Goal: Task Accomplishment & Management: Use online tool/utility

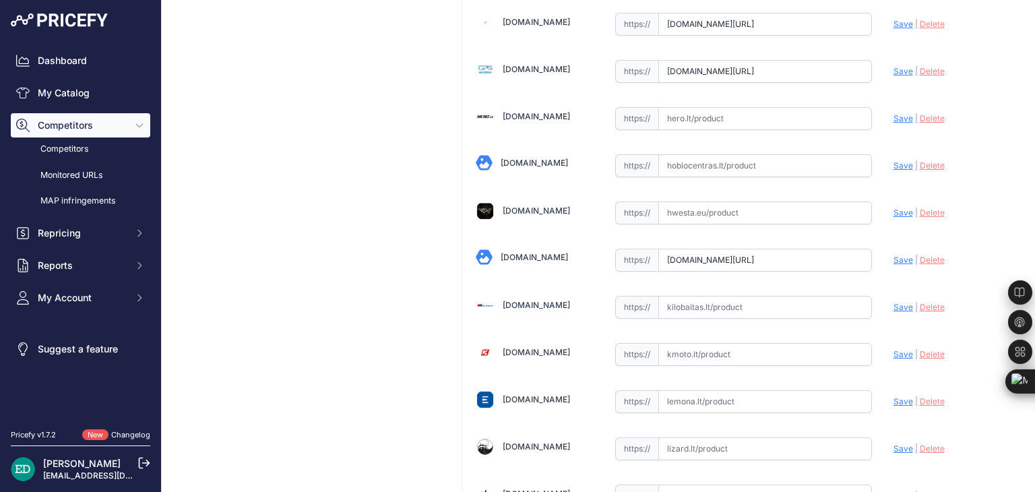
scroll to position [2203, 0]
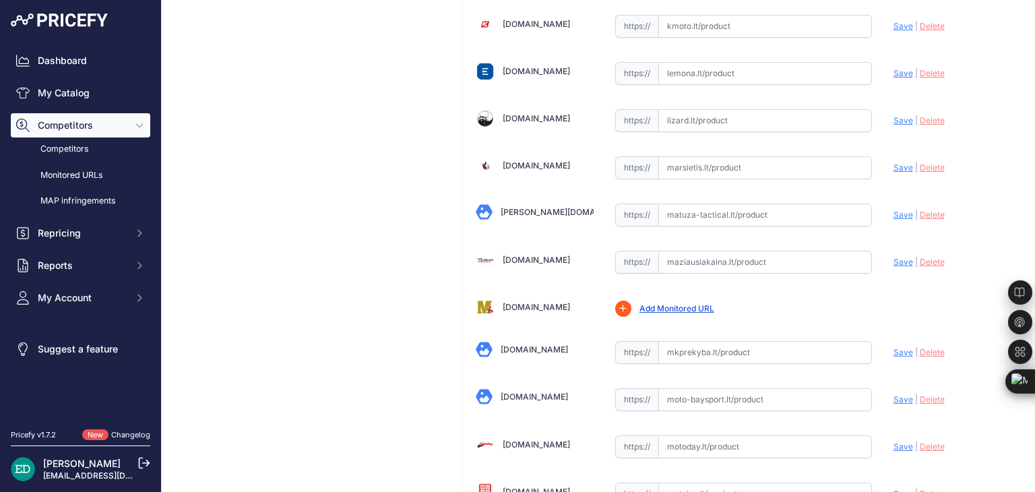
click at [685, 251] on input "text" at bounding box center [766, 262] width 214 height 23
paste input "https://maziausiakaina.lt/vaizdo-irasymo-irenginiai/26464-mio-mivue-802-25k-144…"
type input "maziausiakaina.lt/vaizdo-irasymo-irenginiai/26464-mio-mivue-802-25k-1440p-wi-fi…"
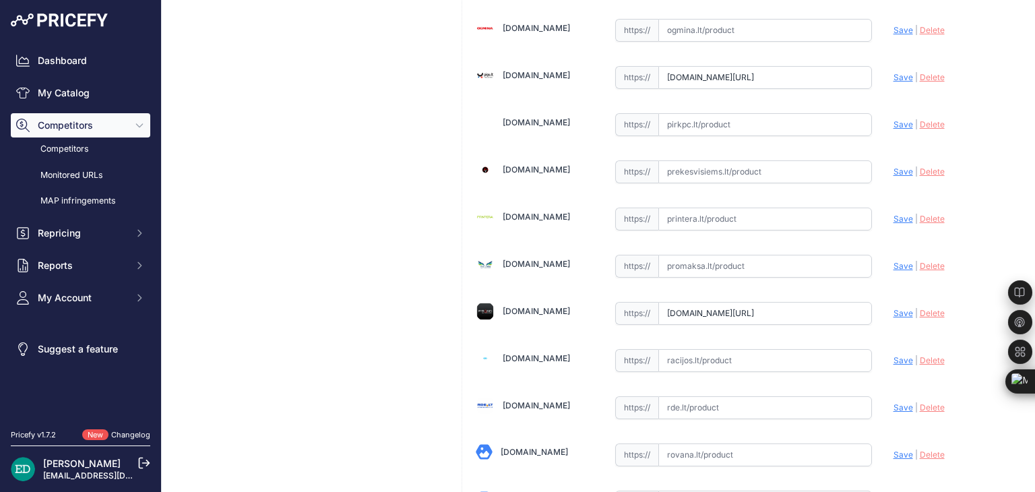
scroll to position [1031, 0]
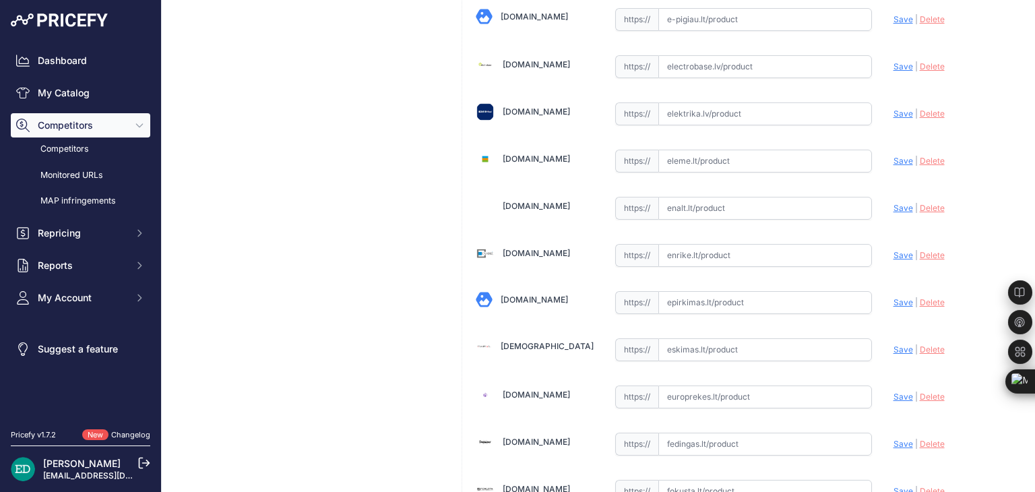
click at [704, 249] on input "text" at bounding box center [766, 255] width 214 height 23
paste input "https://enrike.lt/lt/42408-mio-mivue-802-25k-1440p-wi-fi-dash-cam-audio-recorde…"
type input "enrike.lt/lt/42408-mio-mivue-802-25k-1440p-wi-fi-dash-cam-audio-recorder-471326…"
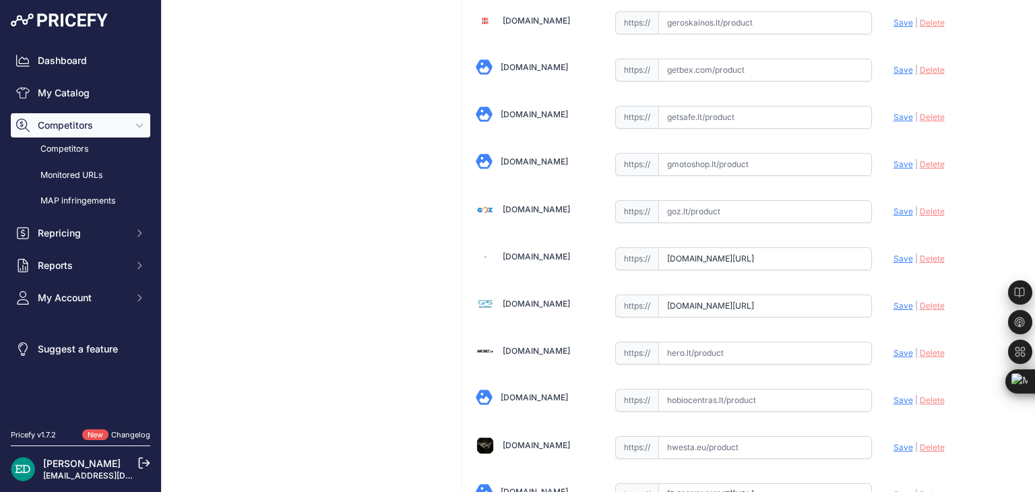
scroll to position [2763, 0]
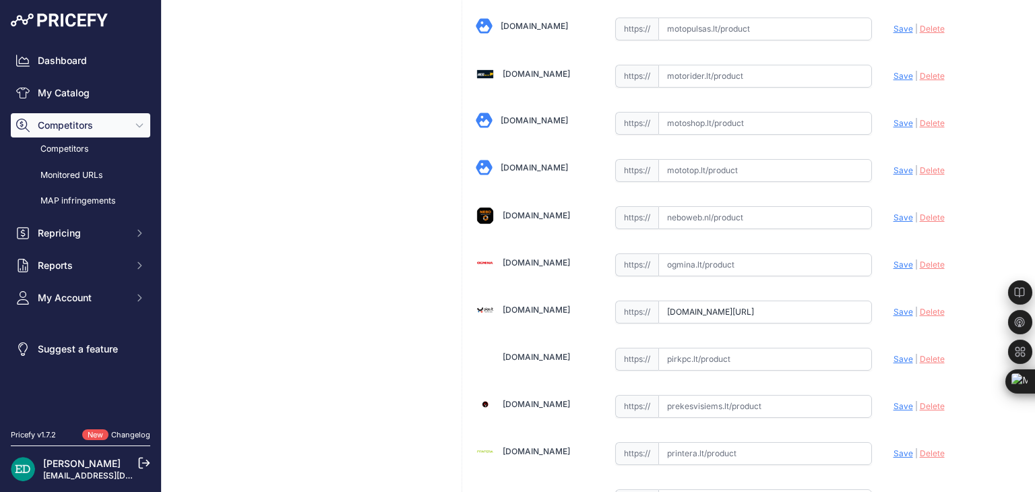
click at [757, 253] on input "text" at bounding box center [766, 264] width 214 height 23
paste input "https://www.ogmina.lt/lt/vaizdo-registratorius-mio-mivue-802-2-5k-1440p-wi-fi-d…"
click at [894, 260] on span "Save" at bounding box center [904, 265] width 20 height 10
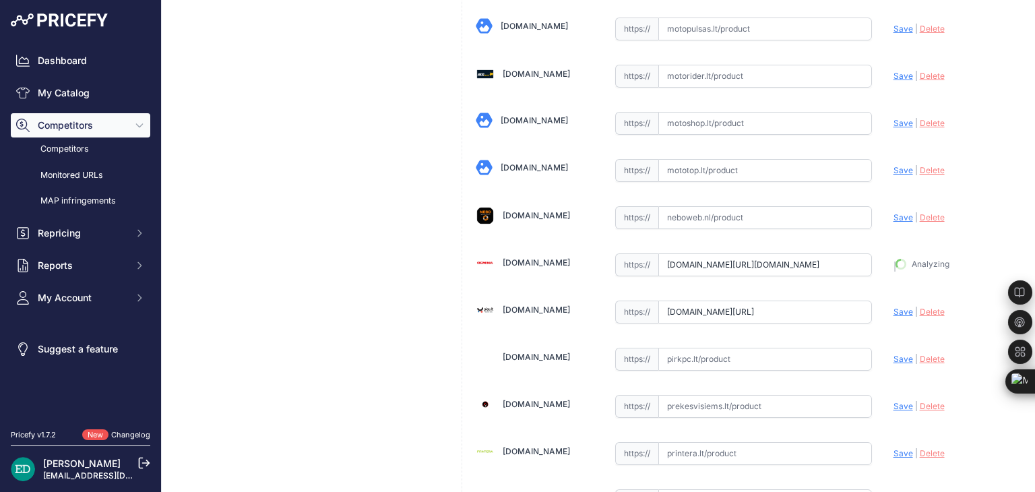
type input "https://www.ogmina.lt/lt/vaizdo-registratorius-mio-mivue-802-2-5k-1440p-wi-fi-d…"
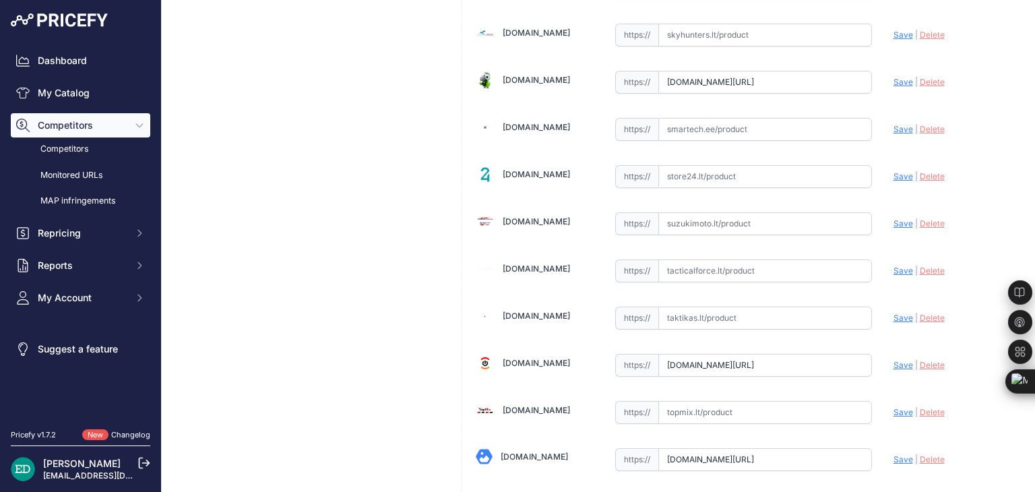
scroll to position [1312, 0]
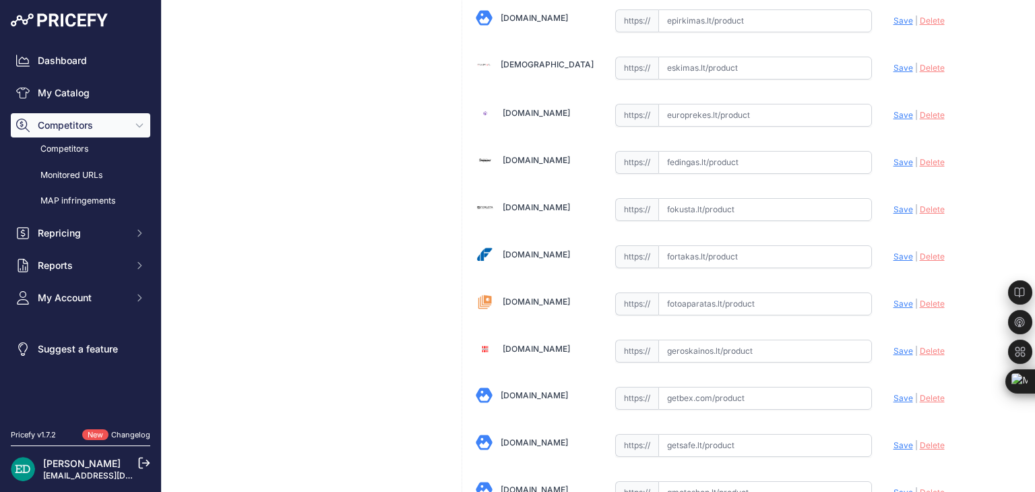
click at [738, 245] on input "text" at bounding box center [766, 256] width 214 height 23
paste input "https://fortakas.lt/preke/957694-mio-mivue-802-25k-1440p-wi-fi-dash-cam-audio-r…"
click at [894, 251] on span "Save" at bounding box center [904, 256] width 20 height 10
type input "https://fortakas.lt/preke/957694-mio-mivue-802-25k-1440p-wi-fi-dash-cam-audio-r…"
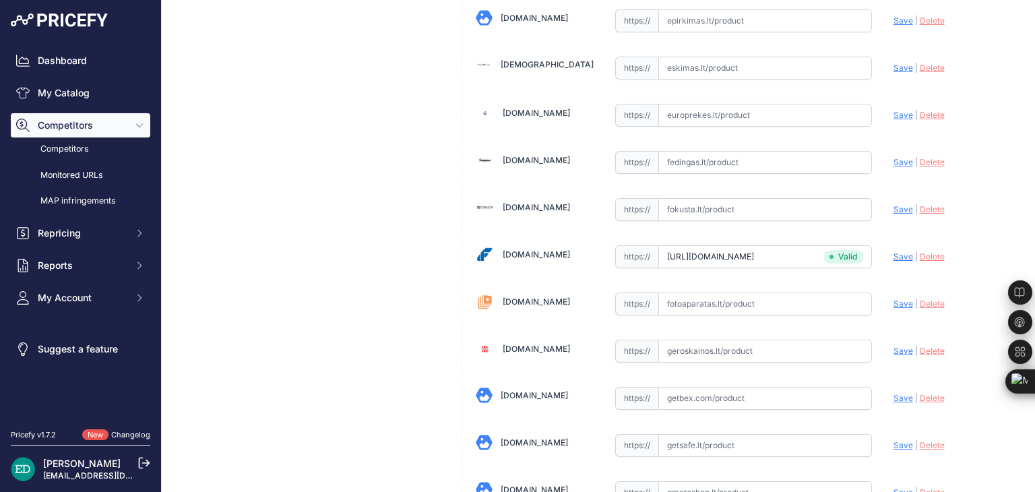
scroll to position [890, 0]
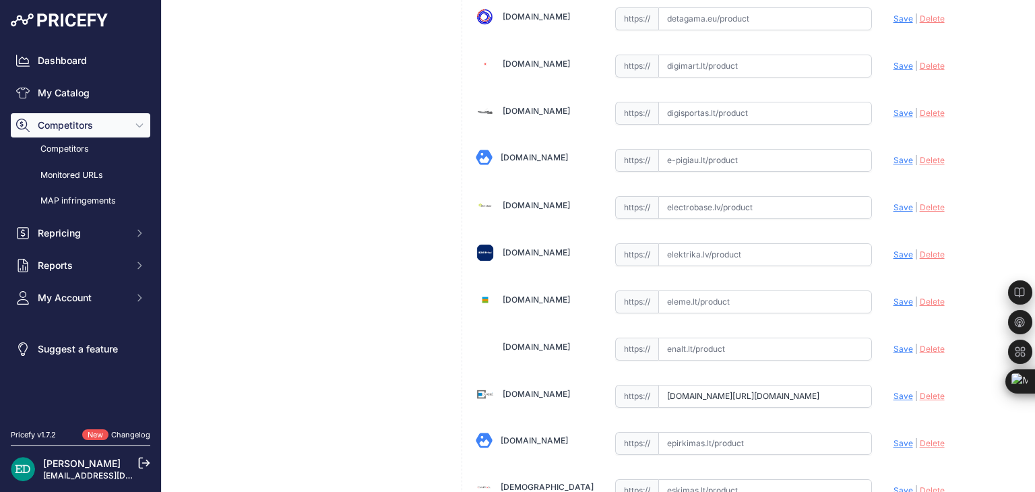
click at [743, 245] on input "text" at bounding box center [766, 254] width 214 height 23
paste input "https://www.elektrika.lv/lt/item/9622956?utm_source=kaina24.lt&utm_medium=refer…"
click at [894, 249] on span "Save" at bounding box center [904, 254] width 20 height 10
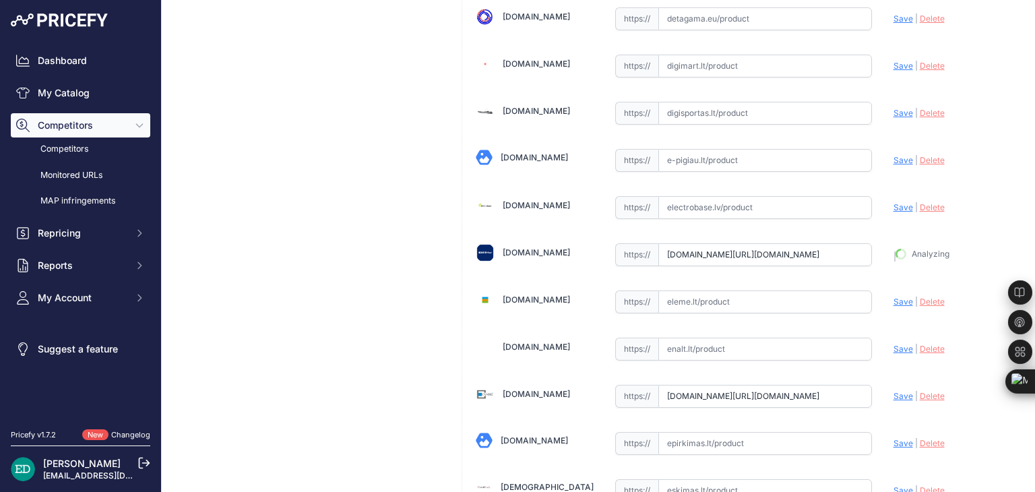
type input "https://www.elektrika.lv/lt/item/9622956?prirule_jdsnikfkfjsd=8834"
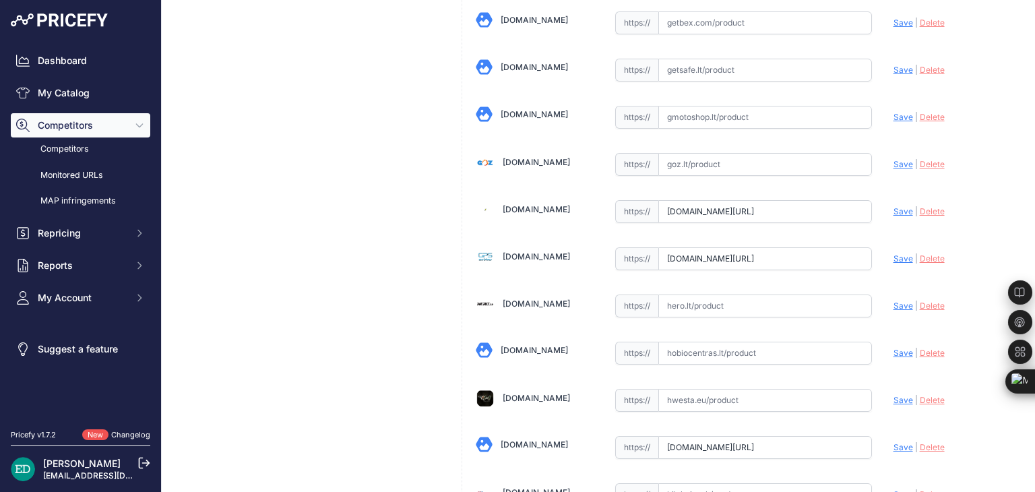
scroll to position [4077, 0]
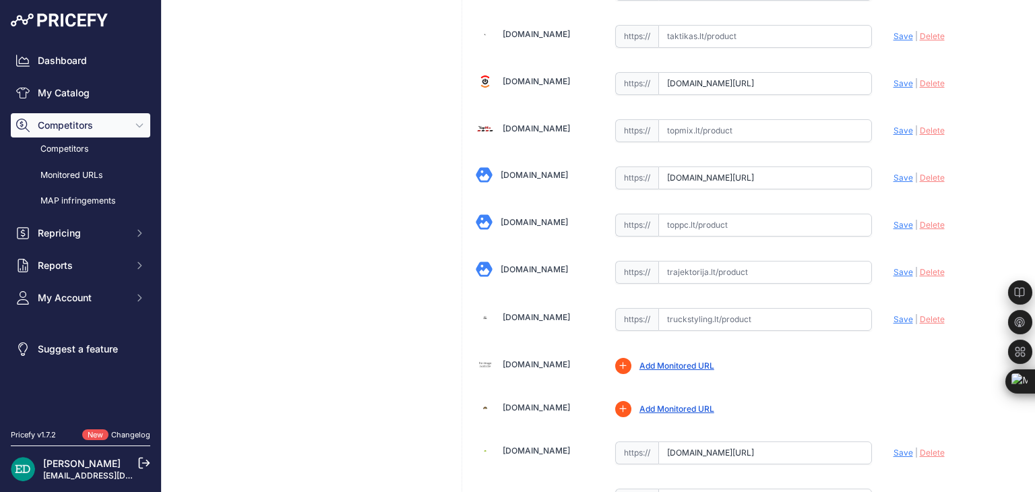
click at [725, 261] on input "text" at bounding box center [766, 272] width 214 height 23
paste input "https://www.trajektorija.lt/vaizdo-registratoriai-ir-priedai/279944-mio-mivue-8…"
click at [894, 267] on span "Save" at bounding box center [904, 272] width 20 height 10
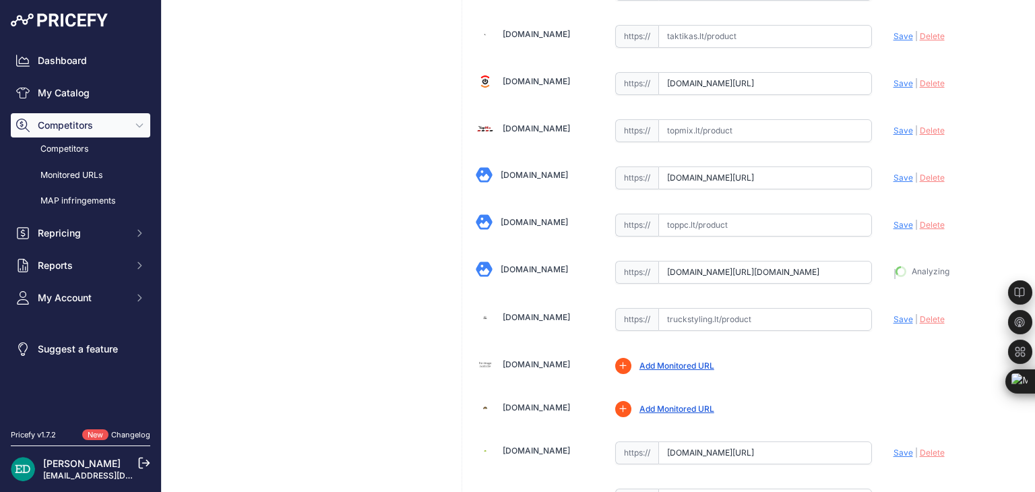
type input "https://www.trajektorija.lt/vaizdo-registratoriai-ir-priedai/279944-mio-mivue-8…"
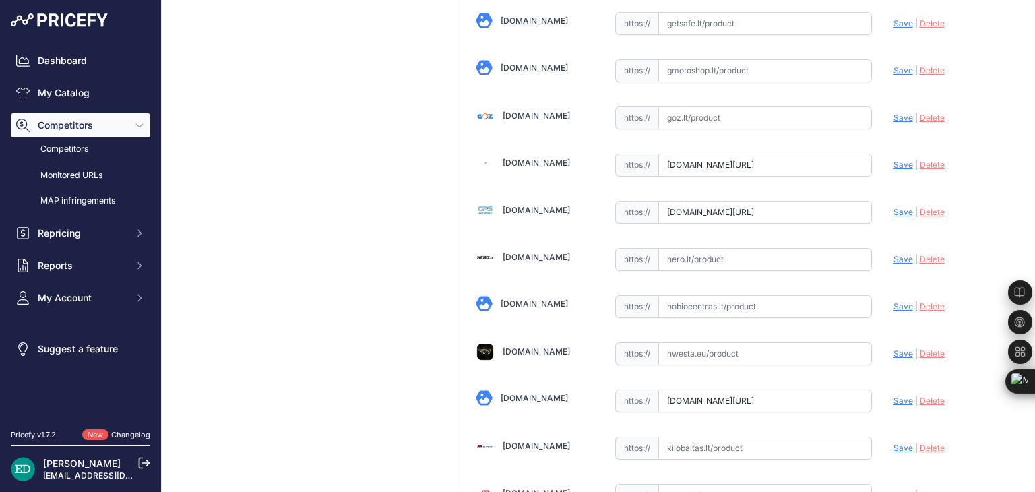
click at [715, 252] on input "text" at bounding box center [766, 259] width 214 height 23
paste input "https://hero.lt/mio-auto-navigacijos-ir-registratoriai/10612-408625-mio-mivue-8…"
click at [894, 254] on span "Save" at bounding box center [904, 259] width 20 height 10
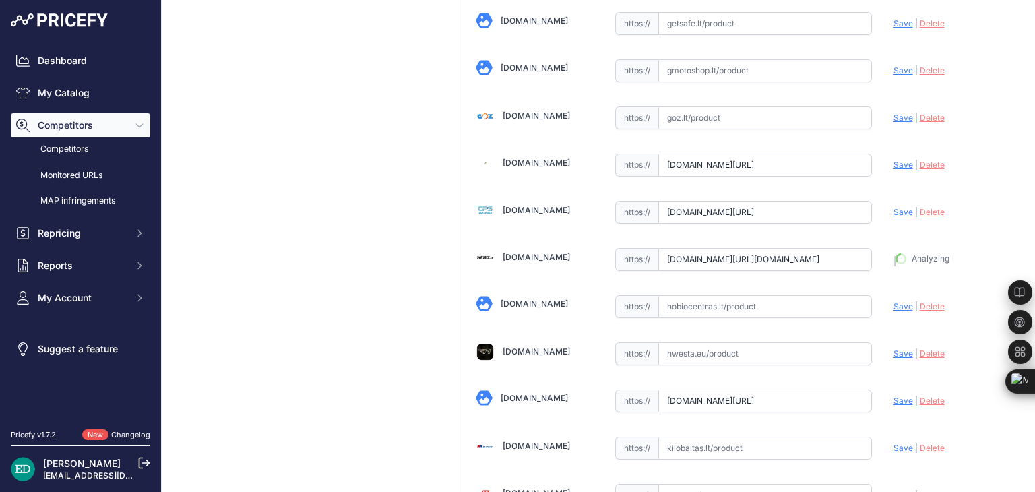
type input "https://hero.lt/mio-auto-navigacijos-ir-registratoriai/10612-408625-mio-mivue-8…"
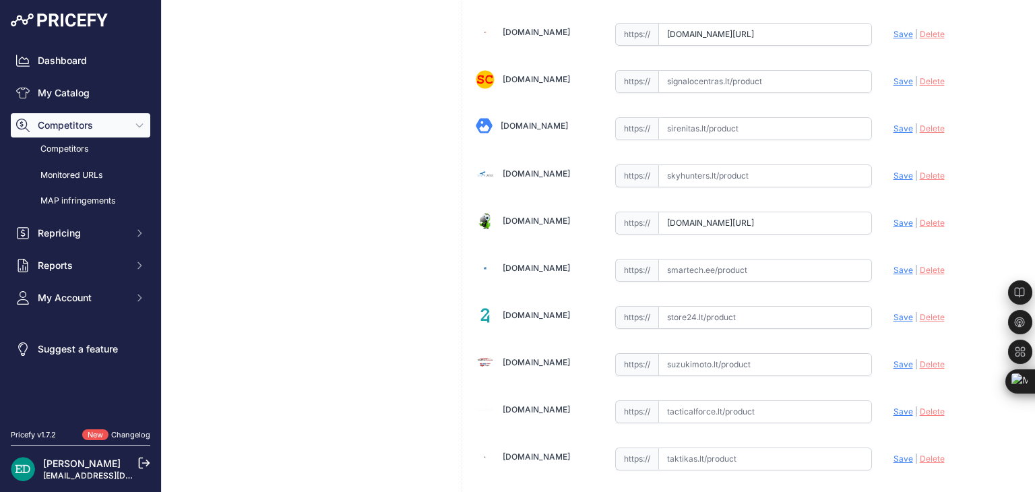
click at [737, 259] on input "text" at bounding box center [766, 270] width 214 height 23
paste input "https://www.smartech.ee/lt/products/car-and-motorcycle-goods/gps-video-and-audi…"
click at [901, 265] on span "Save" at bounding box center [904, 270] width 20 height 10
type input "https://www.smartech.ee/lt/products/car-and-motorcycle-goods/gps-video-and-audi…"
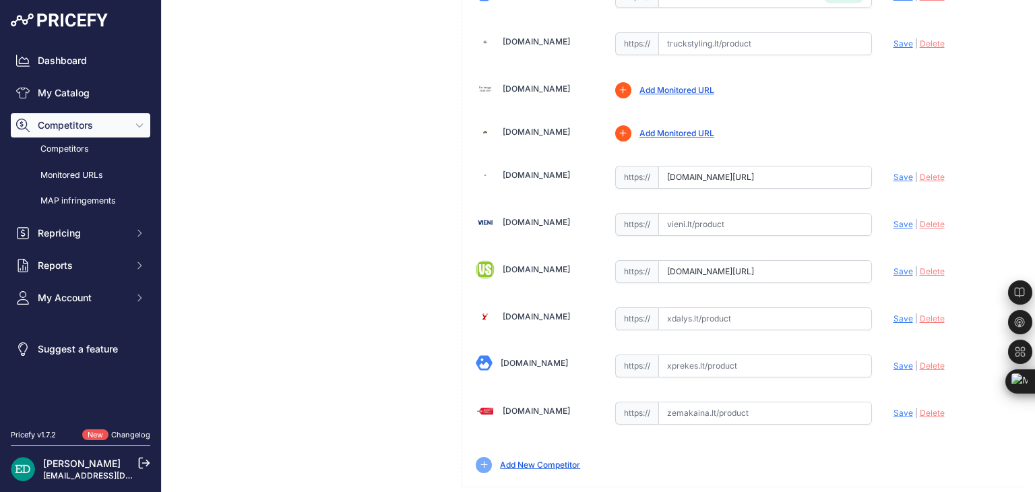
scroll to position [280, 0]
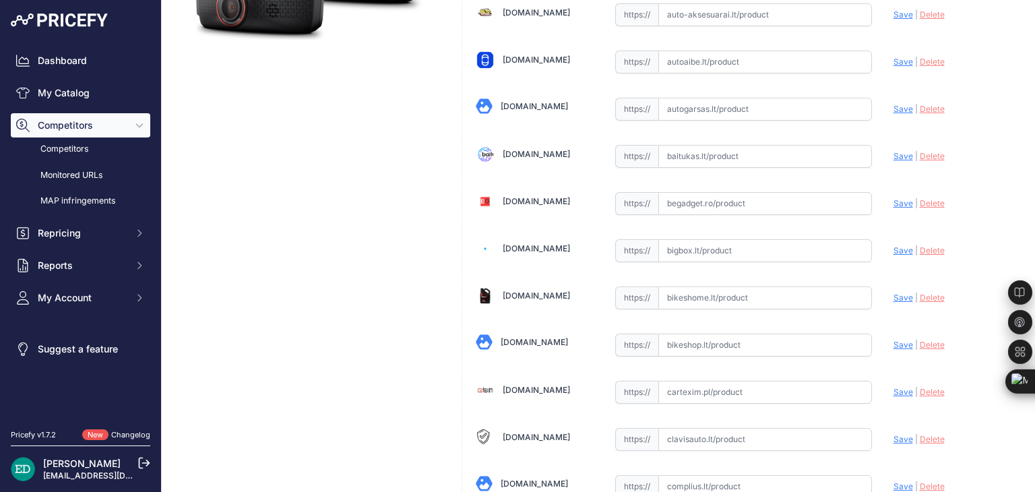
click at [721, 245] on input "text" at bounding box center [766, 250] width 214 height 23
paste input "https://bigbox.lt/product/4337470-vaizdo-registratorius-mio-mivue-802-25k-1440p…"
click at [894, 245] on span "Save" at bounding box center [904, 250] width 20 height 10
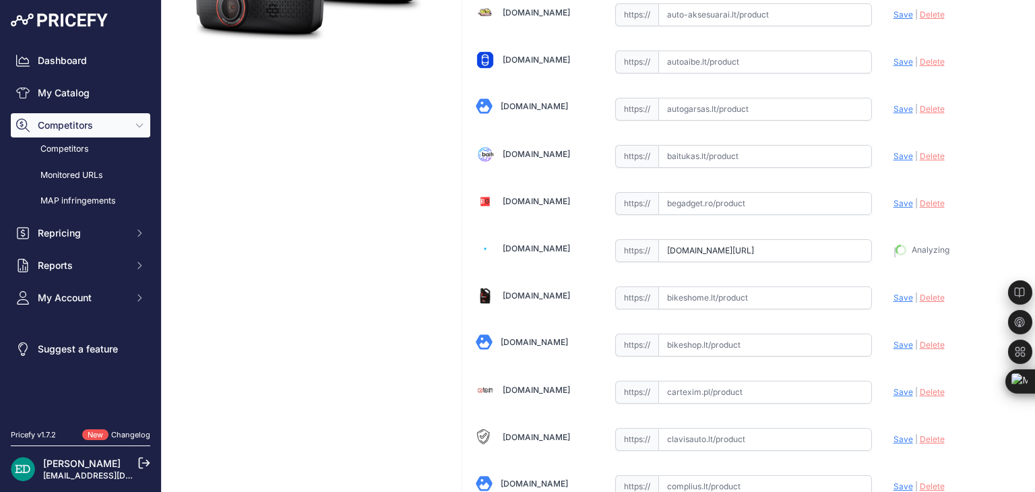
type input "https://bigbox.lt/product/4337470-vaizdo-registratorius-mio-mivue-802-25k-1440p…"
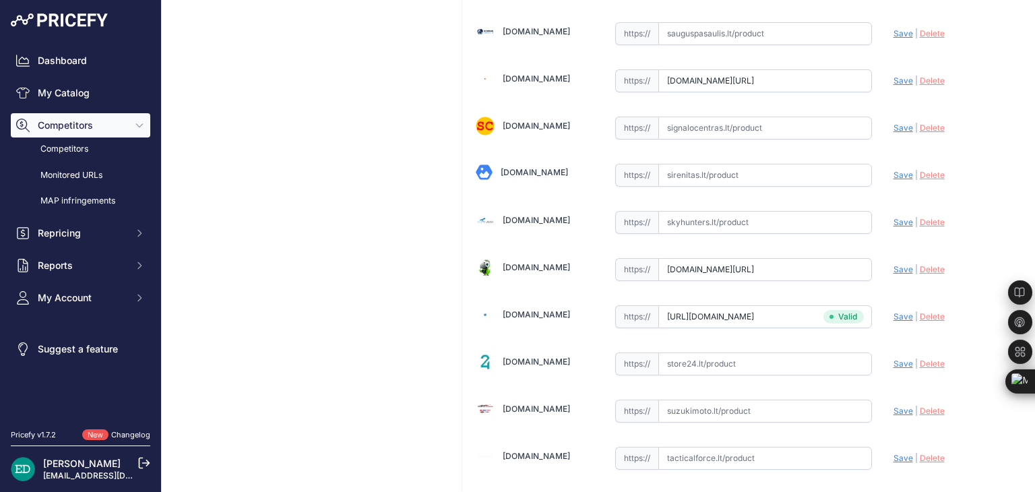
scroll to position [4303, 0]
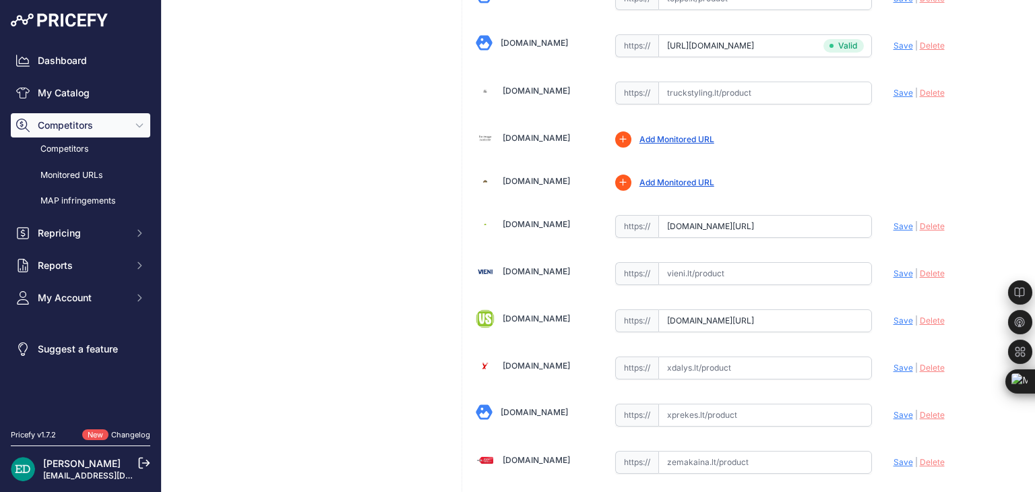
click at [688, 262] on input "text" at bounding box center [766, 273] width 214 height 23
paste input "https://vieni.lt/lt/vaizdo-irasymo-irenginiai/146044-mio-mivue-802-25k-1440p-wi…"
drag, startPoint x: 711, startPoint y: 241, endPoint x: 534, endPoint y: 262, distance: 178.5
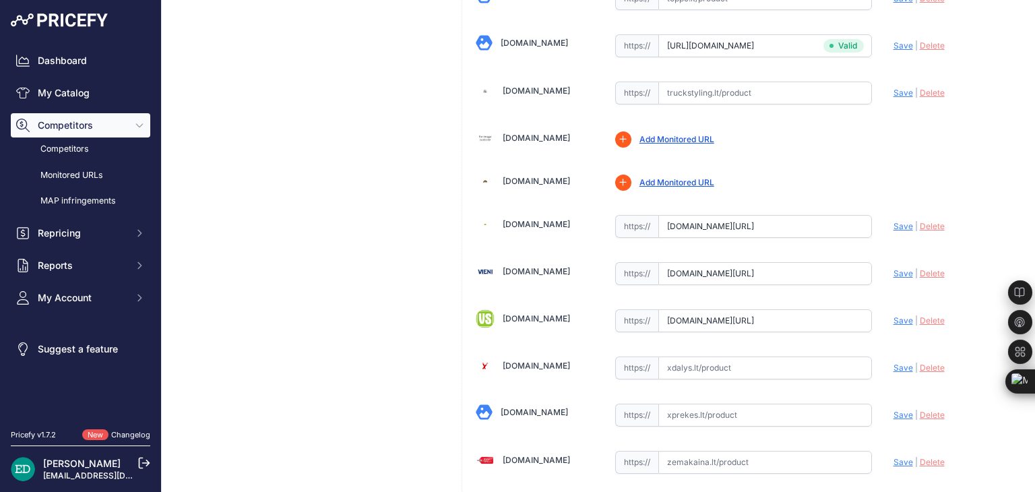
click at [895, 268] on span "Save" at bounding box center [904, 273] width 20 height 10
type input "https://vieni.lt/lt/vaizdo-irasymo-irenginiai/146044-mio-mivue-802-25k-1440p-wi…"
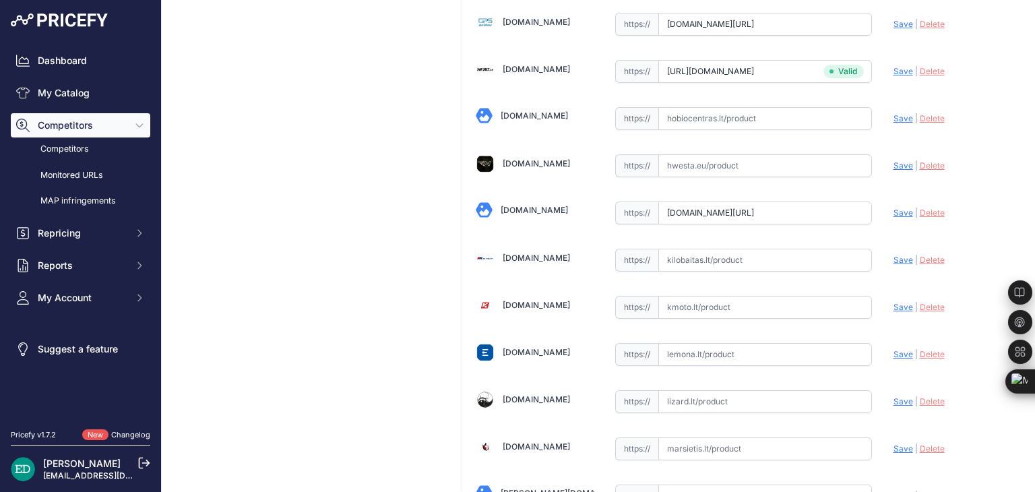
click at [768, 249] on input "text" at bounding box center [766, 260] width 214 height 23
paste input "https://www.kilobaitas.lt/kitos_prekes/automobiline_iranga/vaizdo_registratoria…"
drag, startPoint x: 814, startPoint y: 247, endPoint x: 375, endPoint y: 276, distance: 439.8
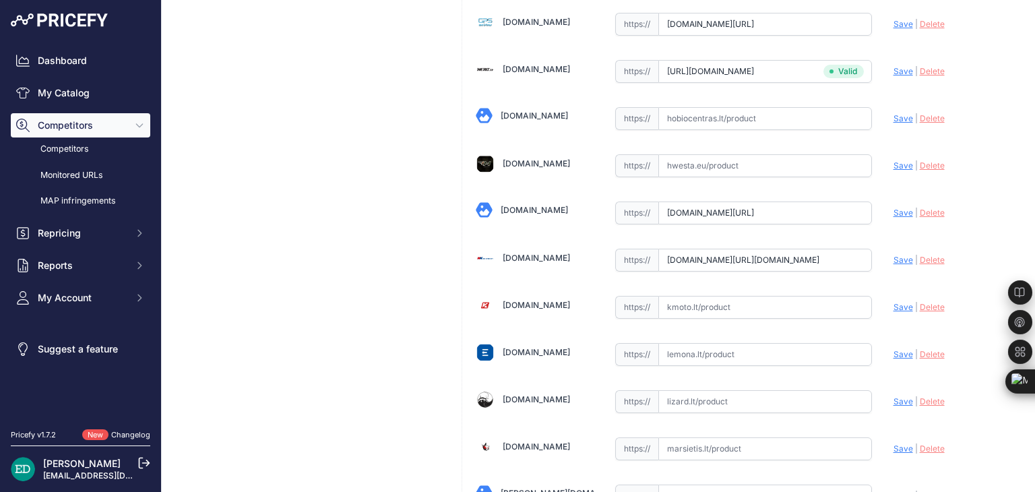
click at [901, 255] on span "Save" at bounding box center [904, 260] width 20 height 10
type input "https://www.kilobaitas.lt/kitos_prekes/automobiline_iranga/vaizdo_registratoria…"
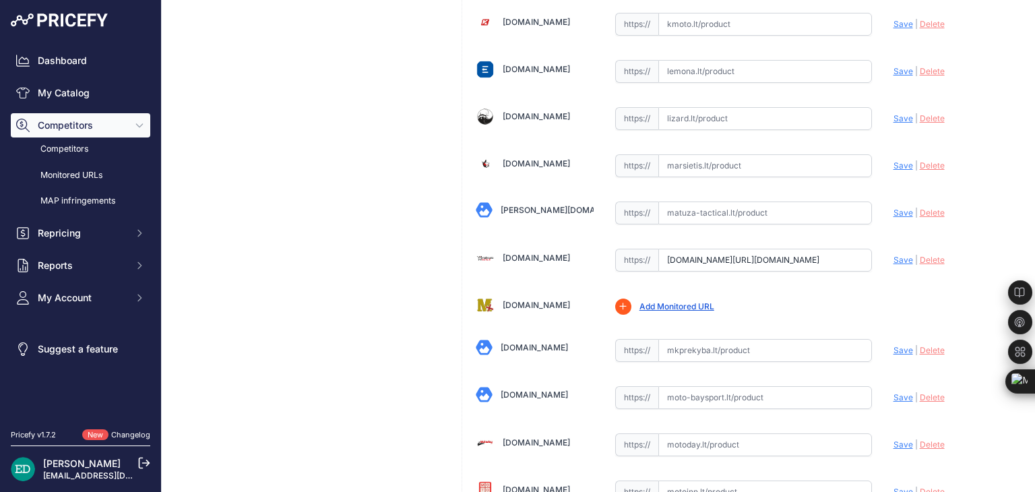
scroll to position [3138, 0]
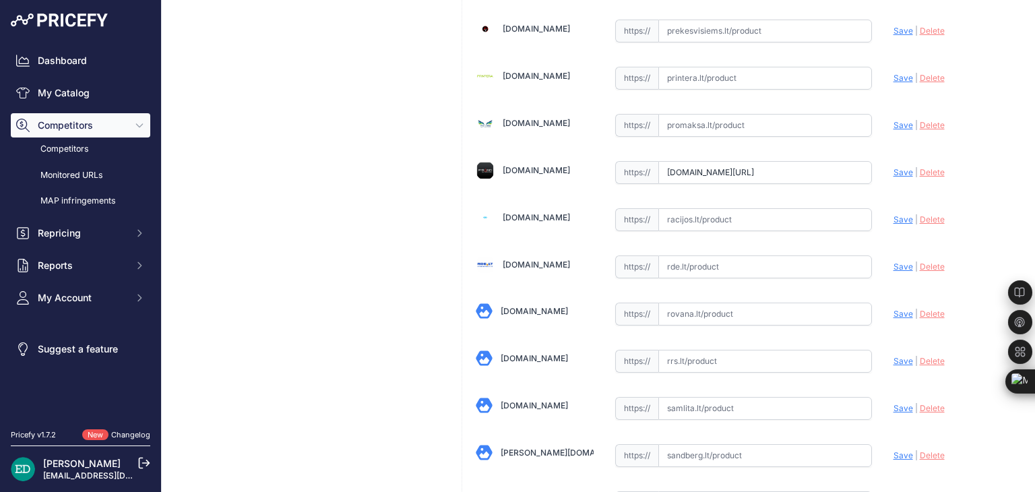
click at [725, 255] on input "text" at bounding box center [766, 266] width 214 height 23
paste input "https://www.rde.lt/products/lt/382/1258986/sort/5/filter/0_0_0_0/MiVue-802-vaiz…"
click at [902, 262] on span "Save" at bounding box center [904, 267] width 20 height 10
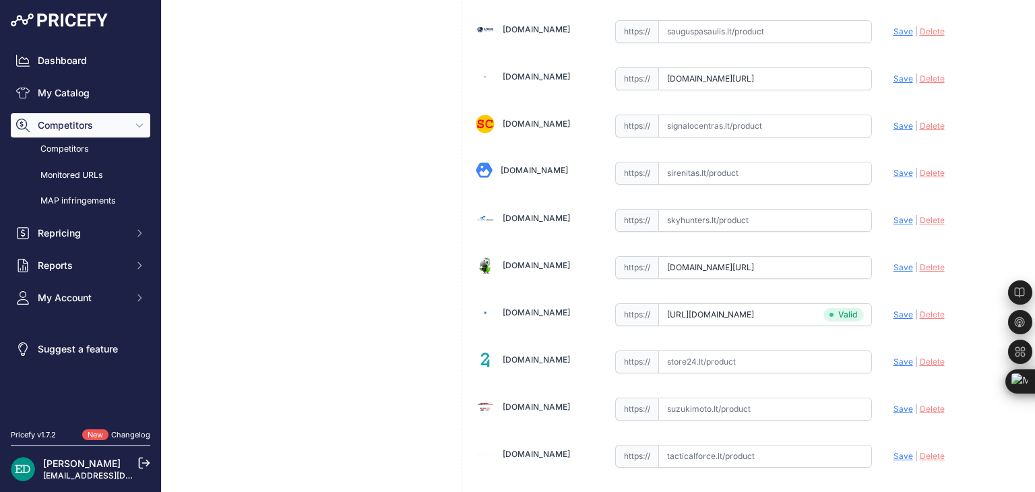
type input "https://www.rde.lt/products/lt/382/1258986/sort/5/filter/0_0_0_0/MiVue-802-vaiz…"
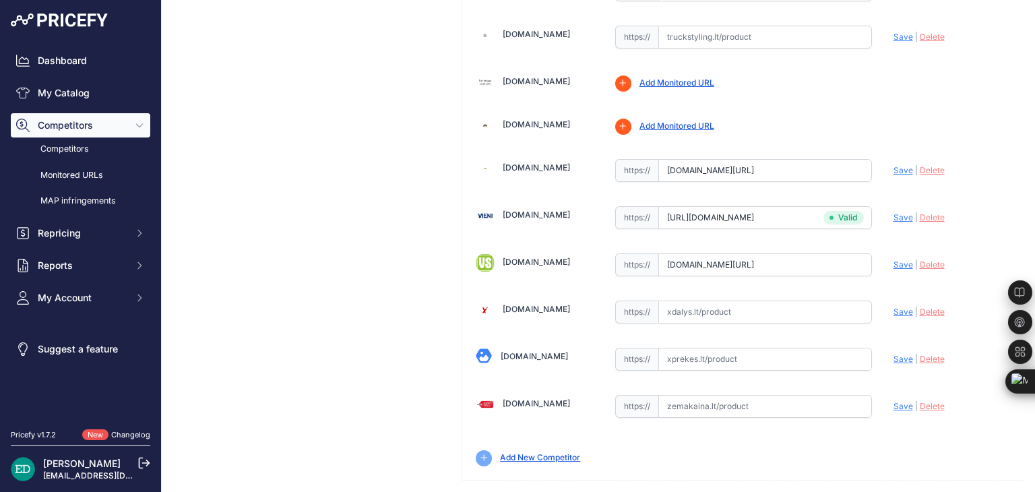
scroll to position [545, 0]
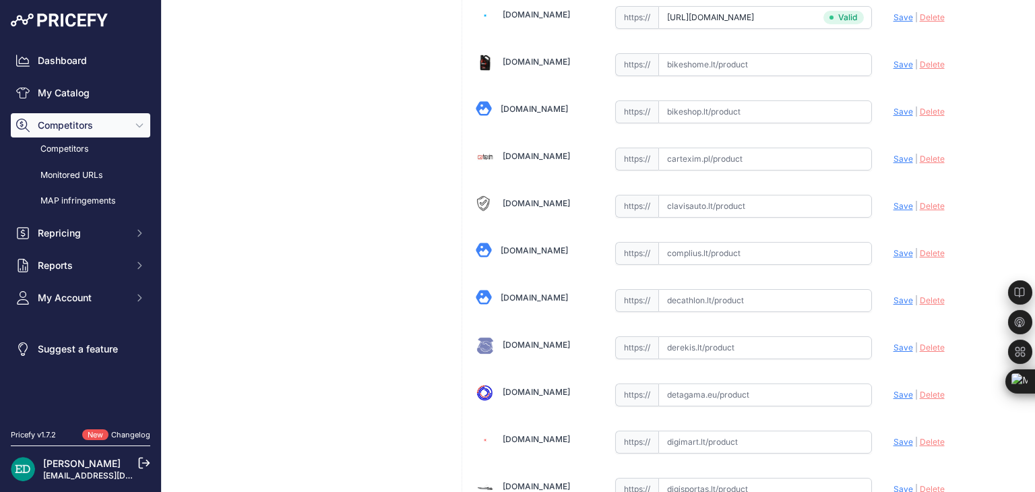
click at [719, 246] on input "text" at bounding box center [766, 253] width 214 height 23
paste input "https://complius.lt/5415n5830043-mio-mivue-805-2k-interval-speed-measurement-gp…"
click at [894, 249] on span "Save" at bounding box center [904, 253] width 20 height 10
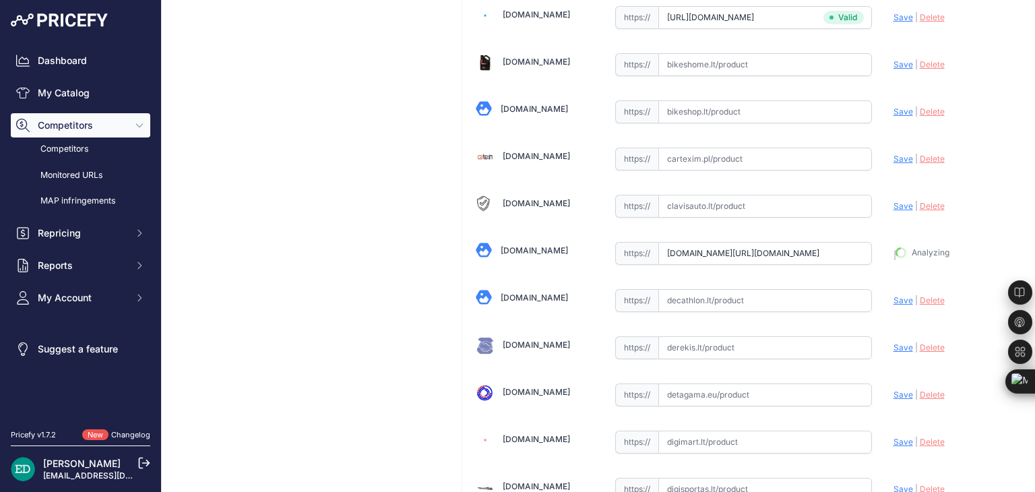
type input "https://complius.lt/5415n5830043-mio-mivue-805-2k-interval-speed-measurement-gp…"
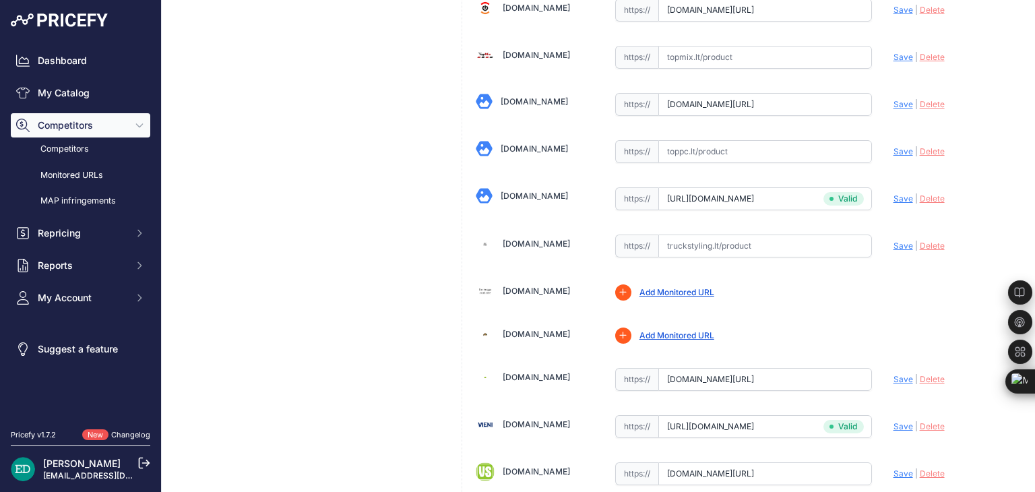
scroll to position [4148, 0]
drag, startPoint x: 423, startPoint y: 223, endPoint x: 423, endPoint y: 213, distance: 10.1
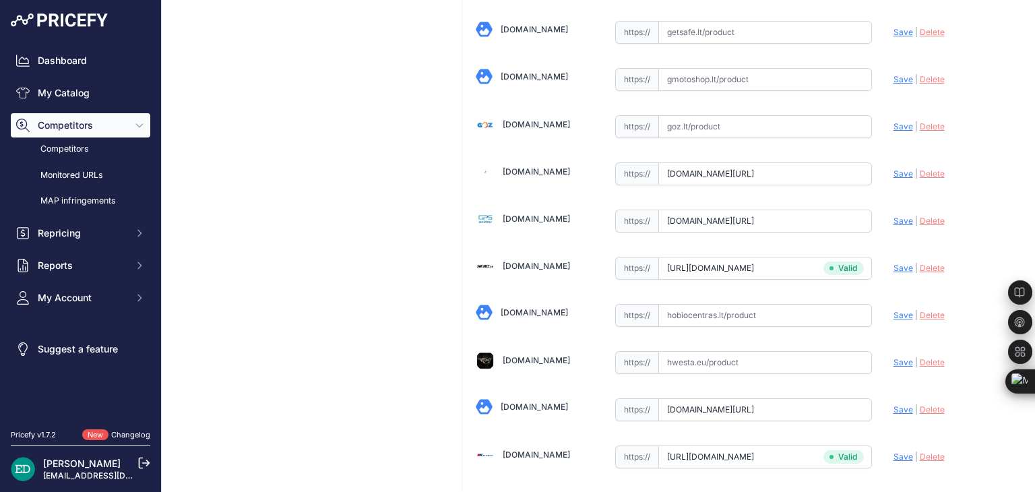
scroll to position [1519, 0]
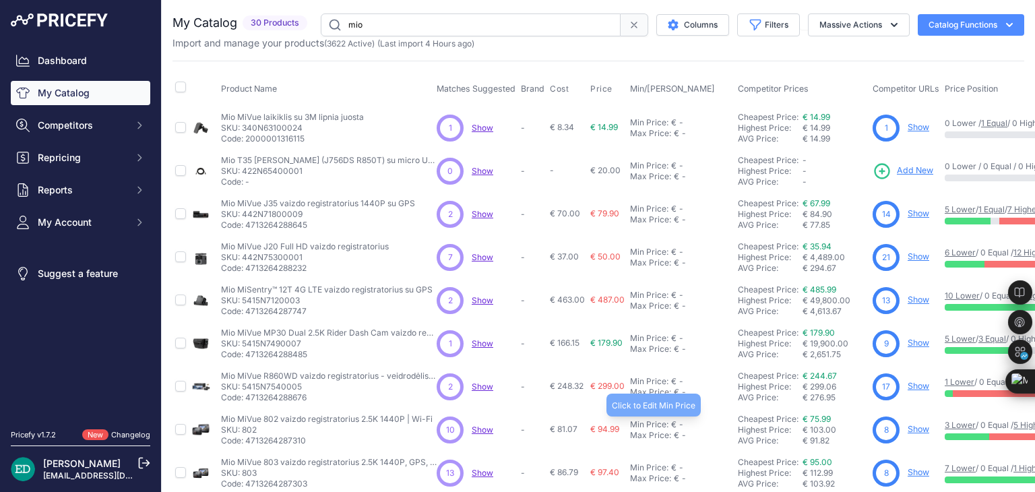
scroll to position [270, 0]
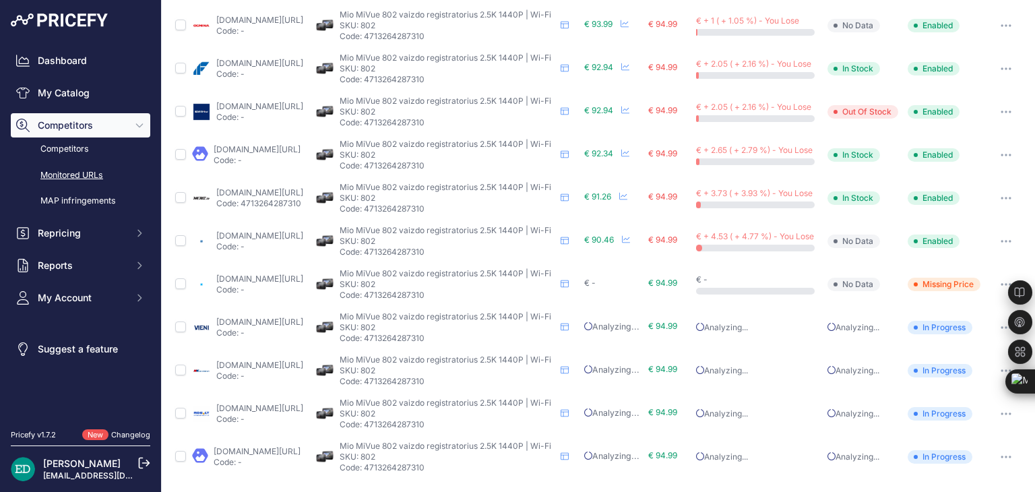
scroll to position [362, 0]
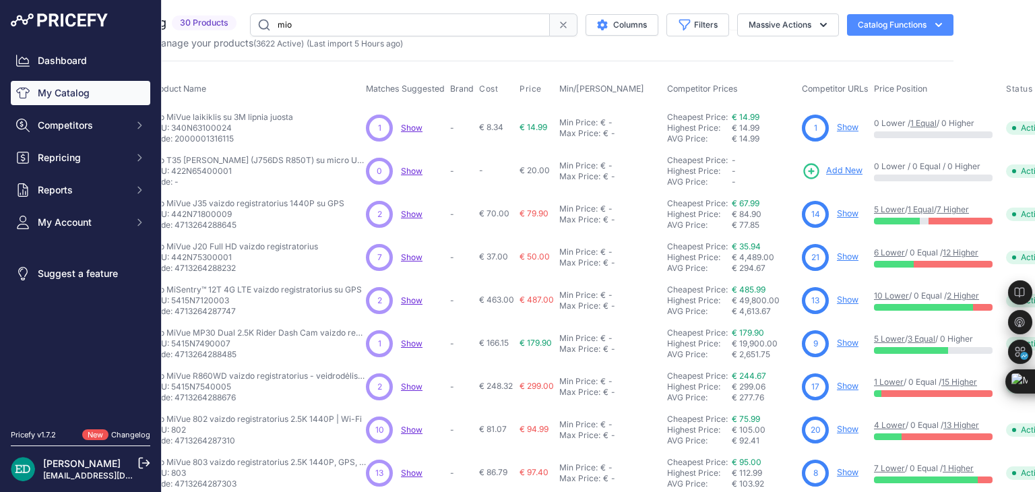
scroll to position [0, 76]
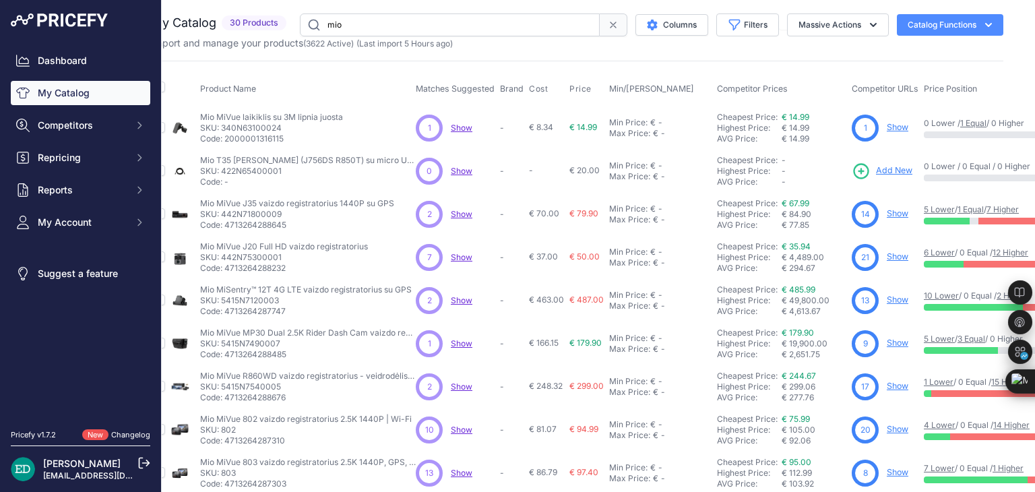
scroll to position [0, 29]
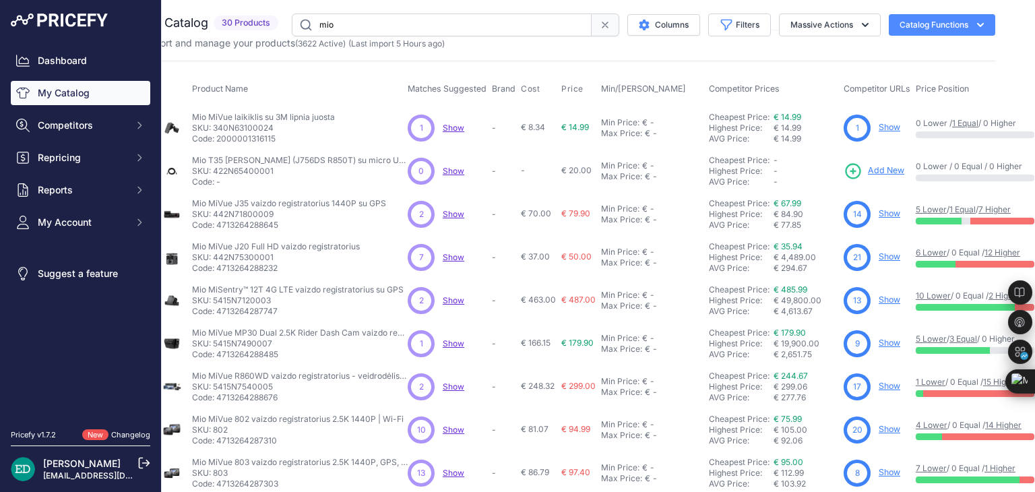
click at [547, 30] on input "mio" at bounding box center [442, 24] width 300 height 23
drag, startPoint x: 360, startPoint y: 28, endPoint x: 344, endPoint y: 28, distance: 15.5
click at [350, 28] on input "mio" at bounding box center [442, 24] width 300 height 23
click at [305, 33] on input "mio" at bounding box center [442, 24] width 300 height 23
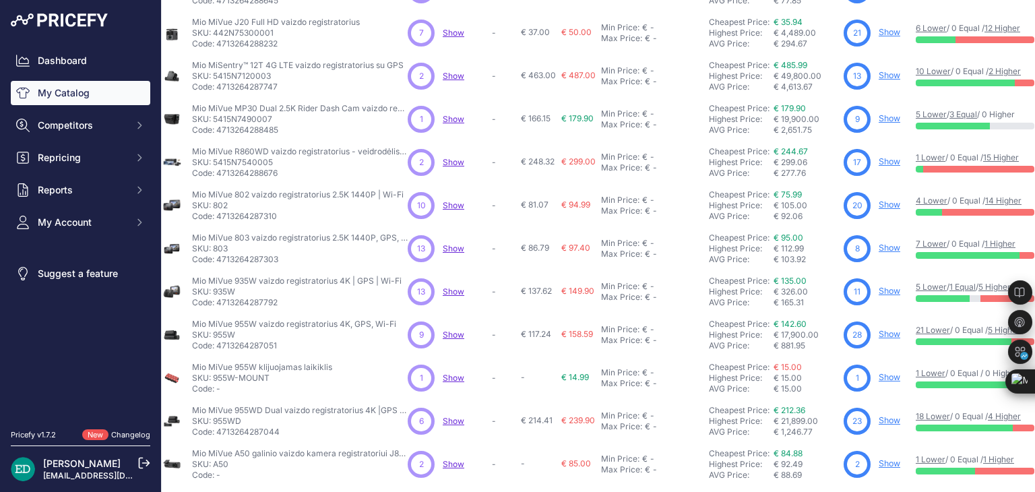
scroll to position [326, 29]
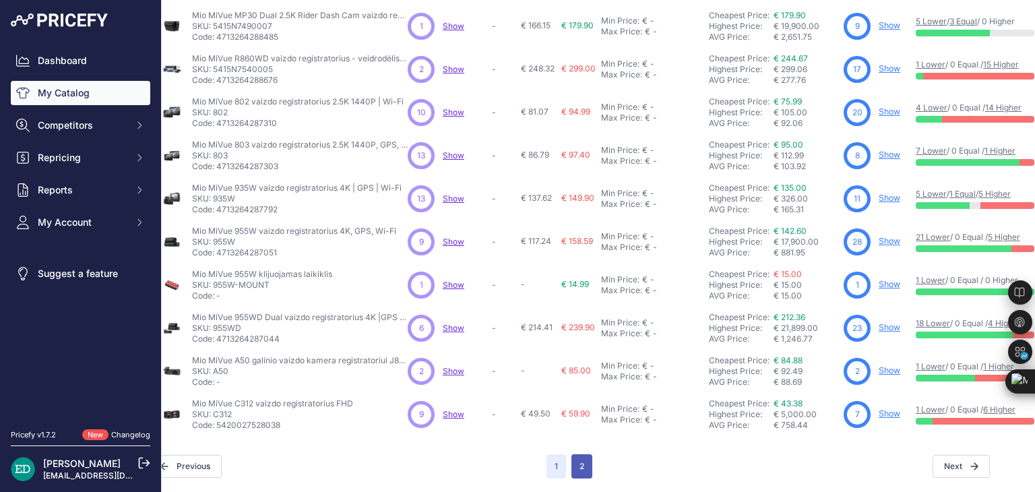
click at [581, 460] on button "2" at bounding box center [582, 466] width 21 height 24
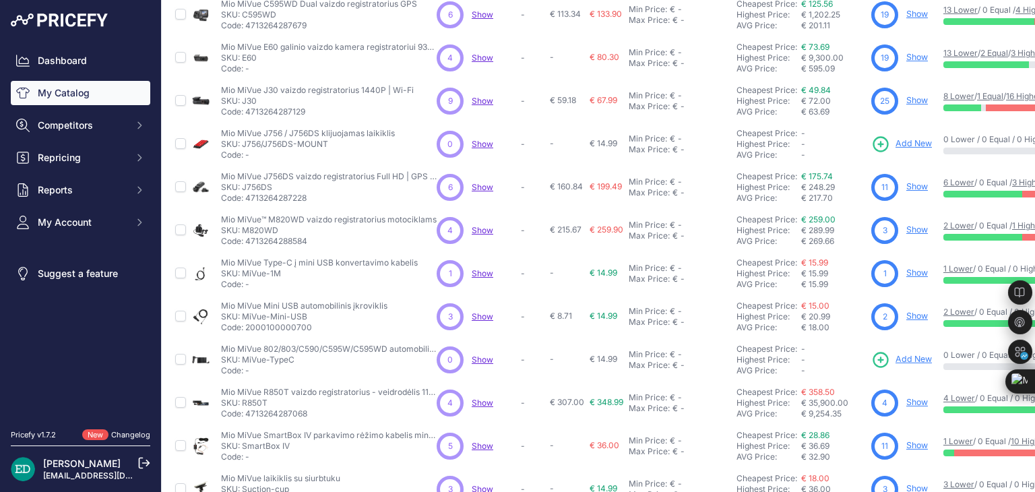
scroll to position [326, 0]
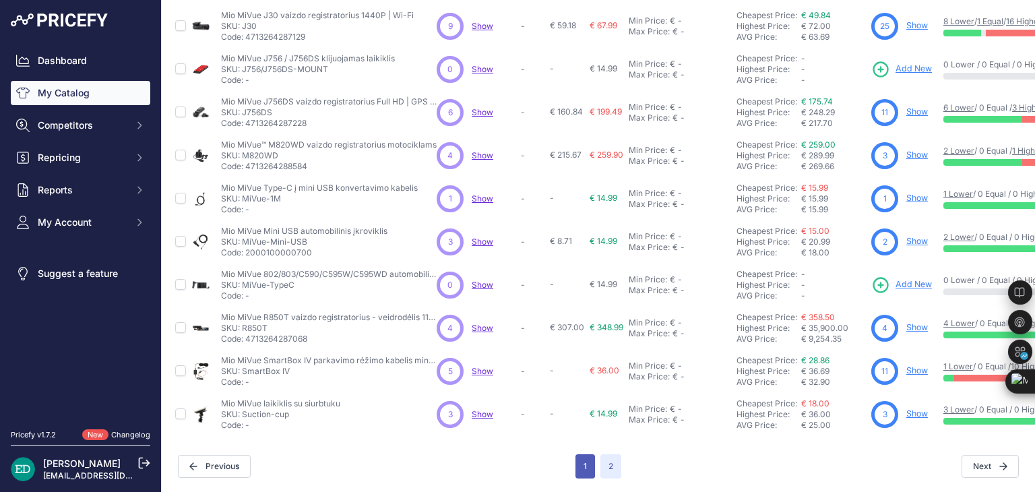
click at [587, 457] on button "1" at bounding box center [586, 466] width 20 height 24
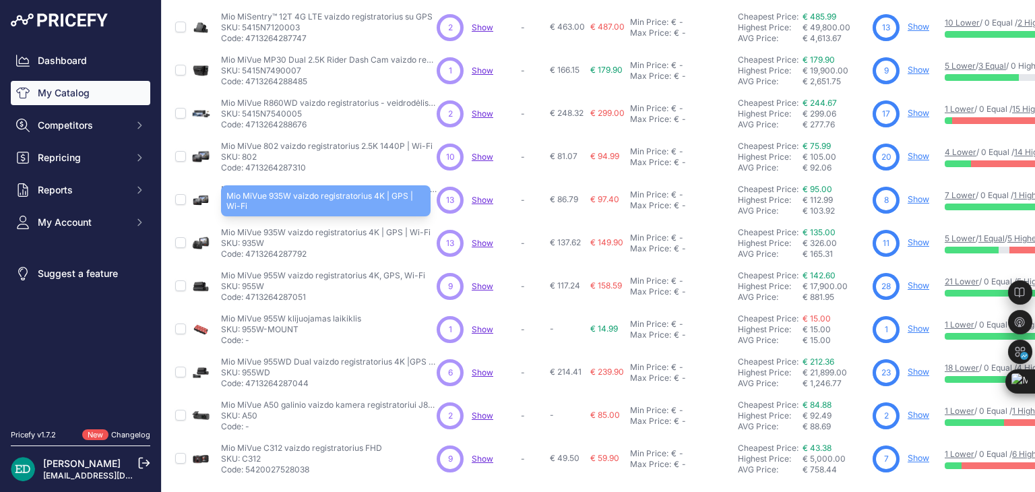
scroll to position [326, 0]
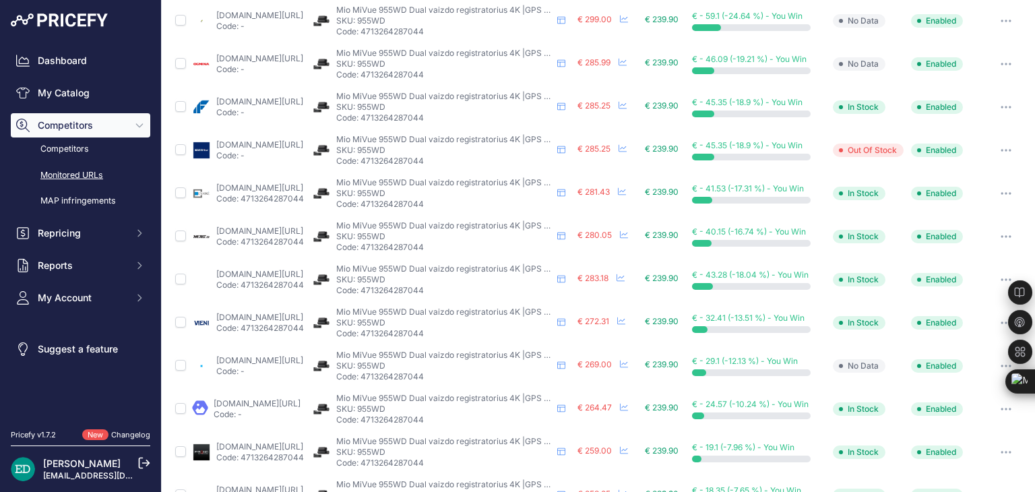
scroll to position [550, 8]
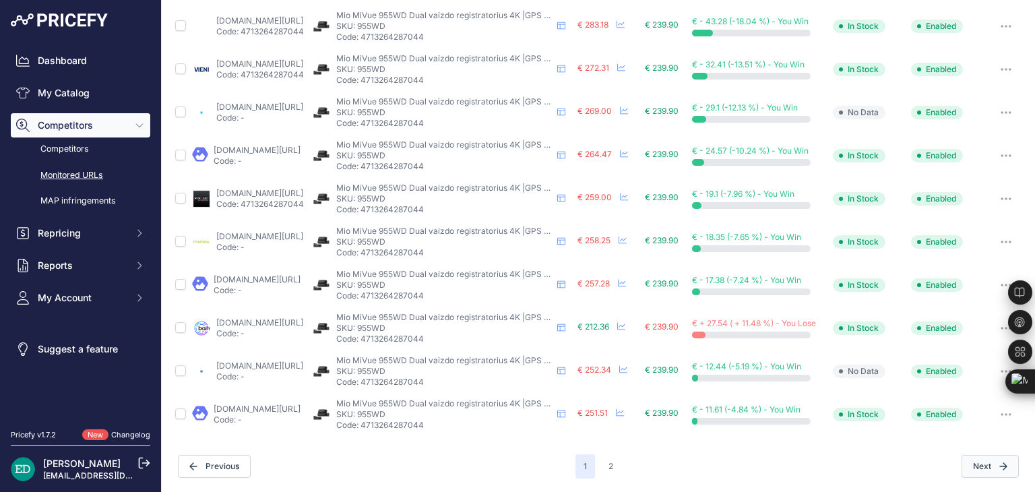
click at [964, 458] on button "Next" at bounding box center [990, 466] width 57 height 23
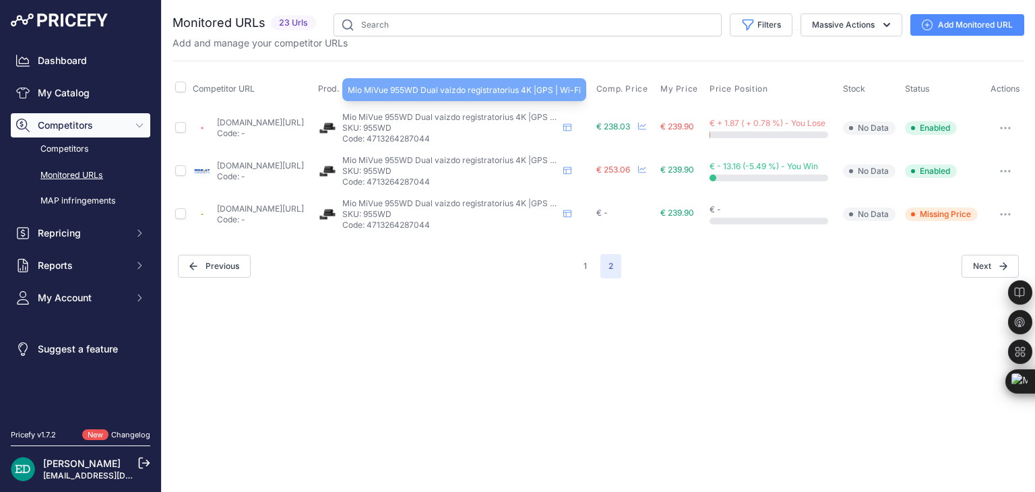
drag, startPoint x: 450, startPoint y: 117, endPoint x: 301, endPoint y: 119, distance: 149.6
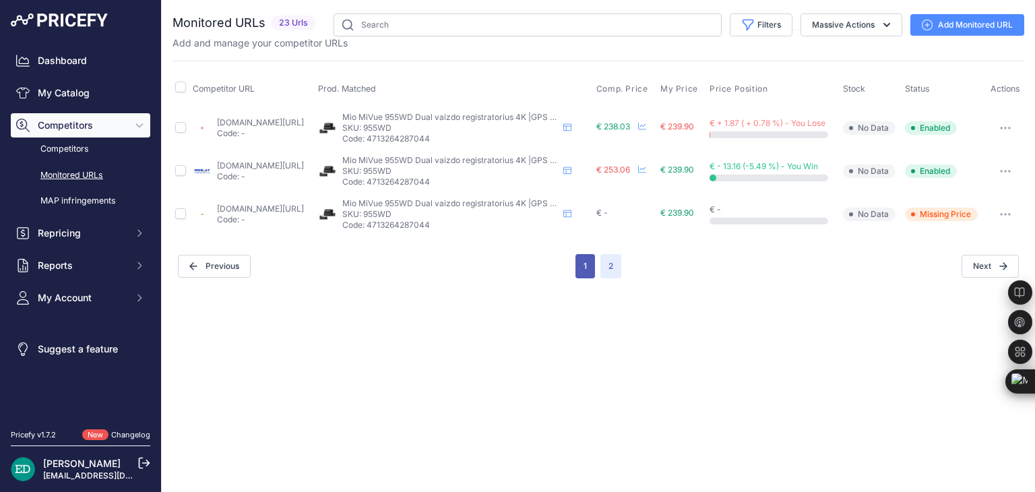
click at [593, 269] on button "1" at bounding box center [586, 266] width 20 height 24
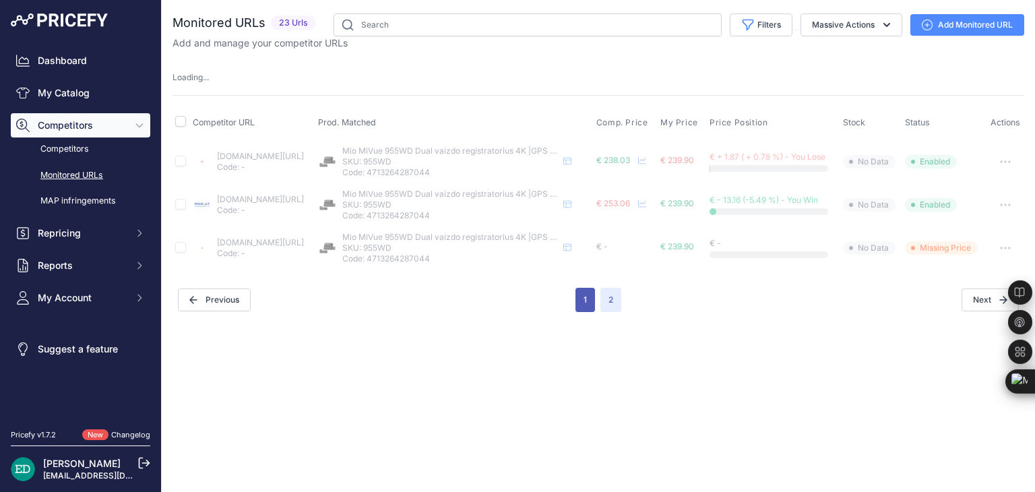
click at [577, 305] on button "1" at bounding box center [586, 300] width 20 height 24
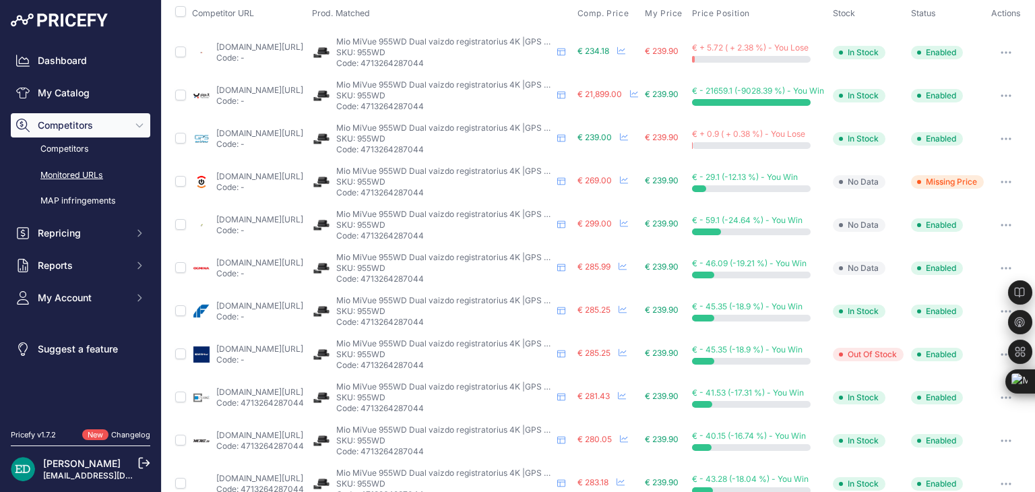
scroll to position [11, 0]
